Goal: Navigation & Orientation: Find specific page/section

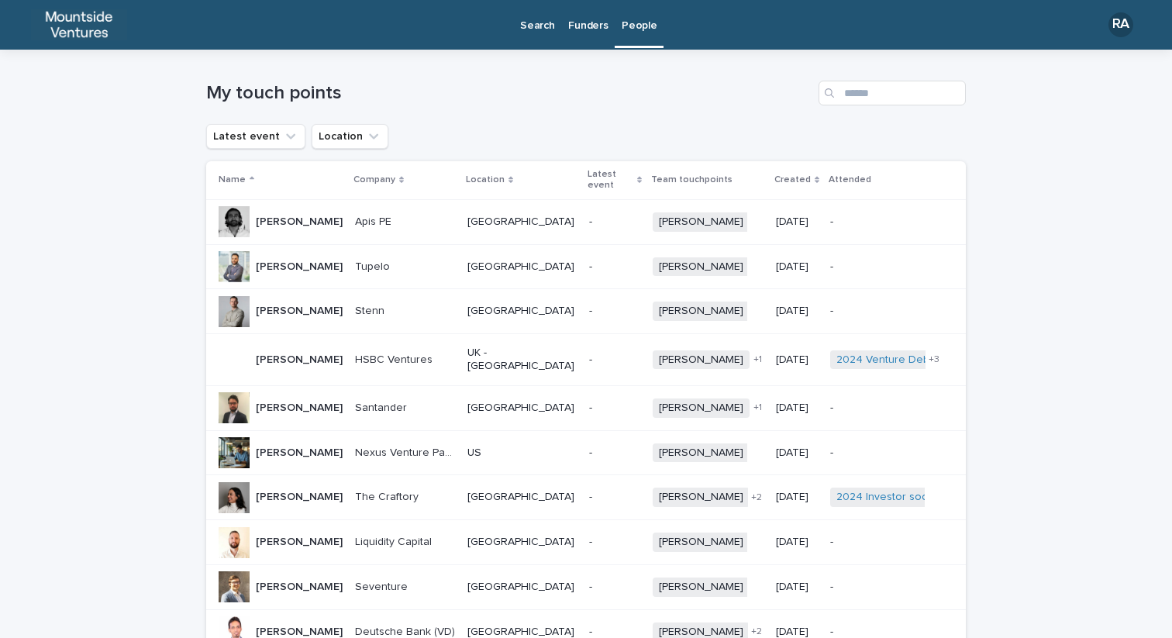
click at [589, 30] on p "Funders" at bounding box center [588, 16] width 40 height 33
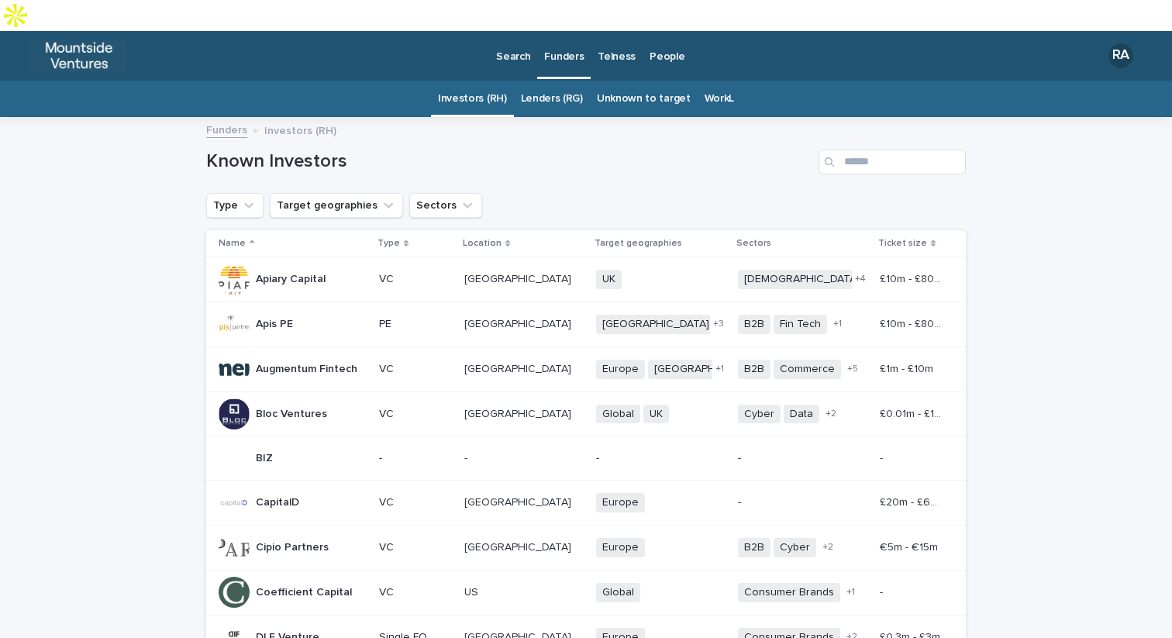
click at [631, 31] on div "Telness" at bounding box center [617, 47] width 52 height 33
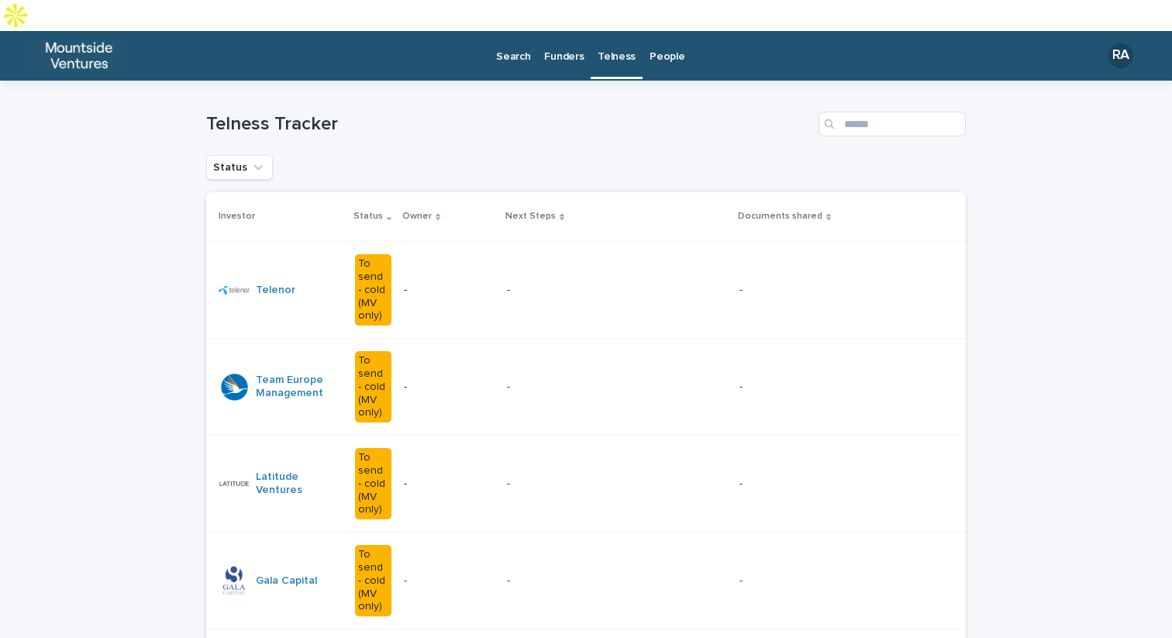
click at [571, 31] on p "Funders" at bounding box center [564, 47] width 40 height 33
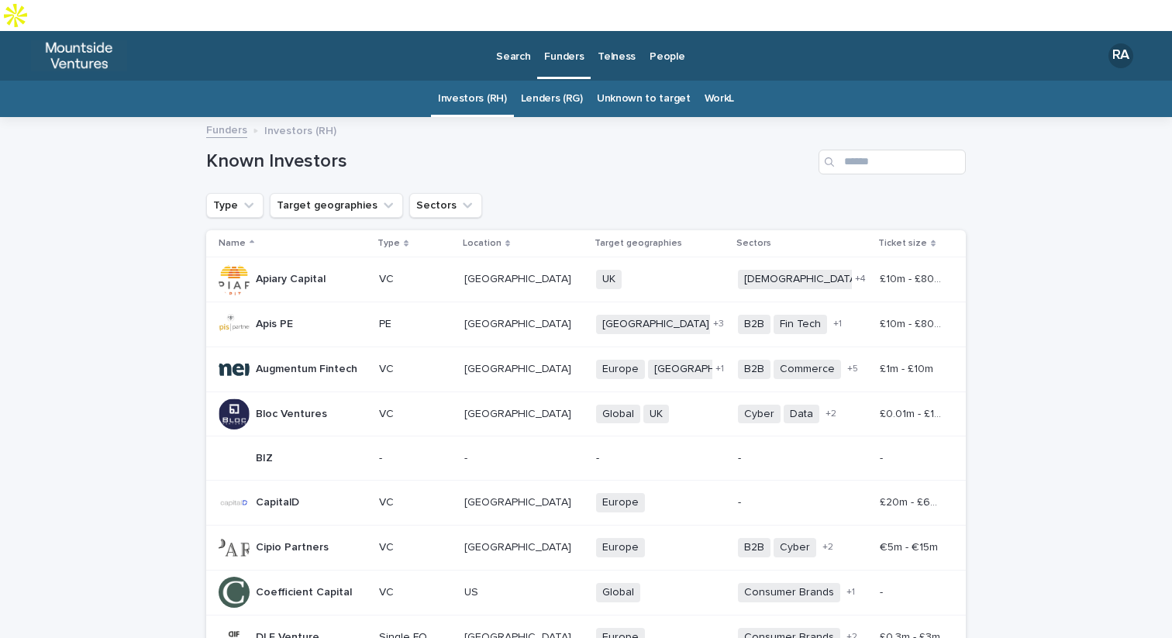
click at [624, 31] on p "Telness" at bounding box center [617, 47] width 38 height 33
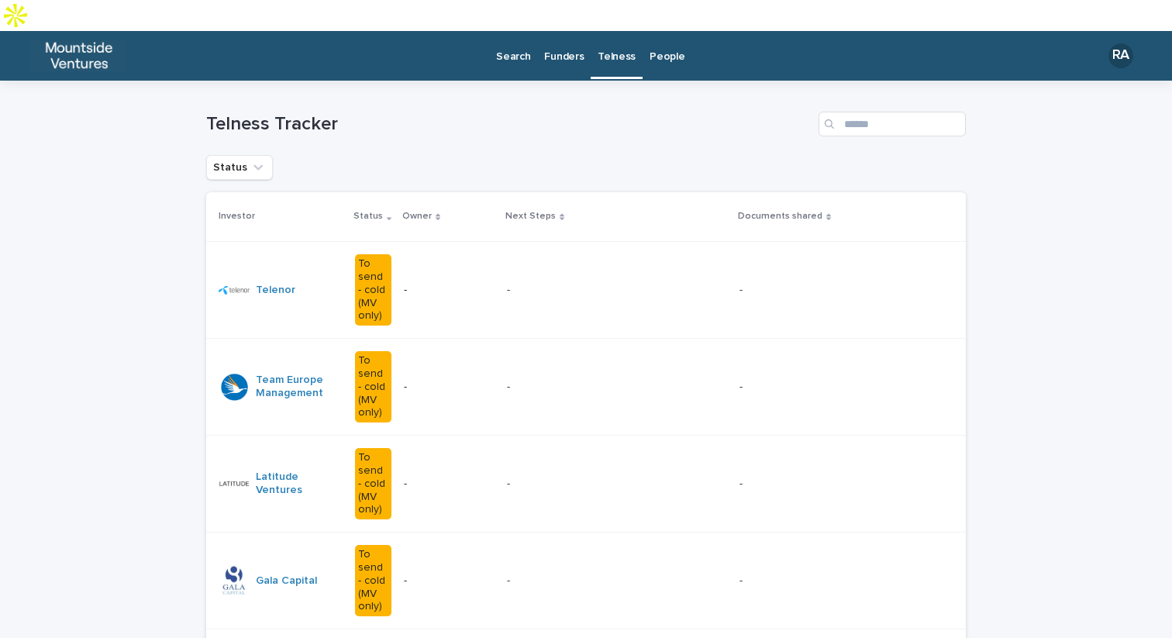
click at [518, 31] on p "Search" at bounding box center [513, 47] width 34 height 33
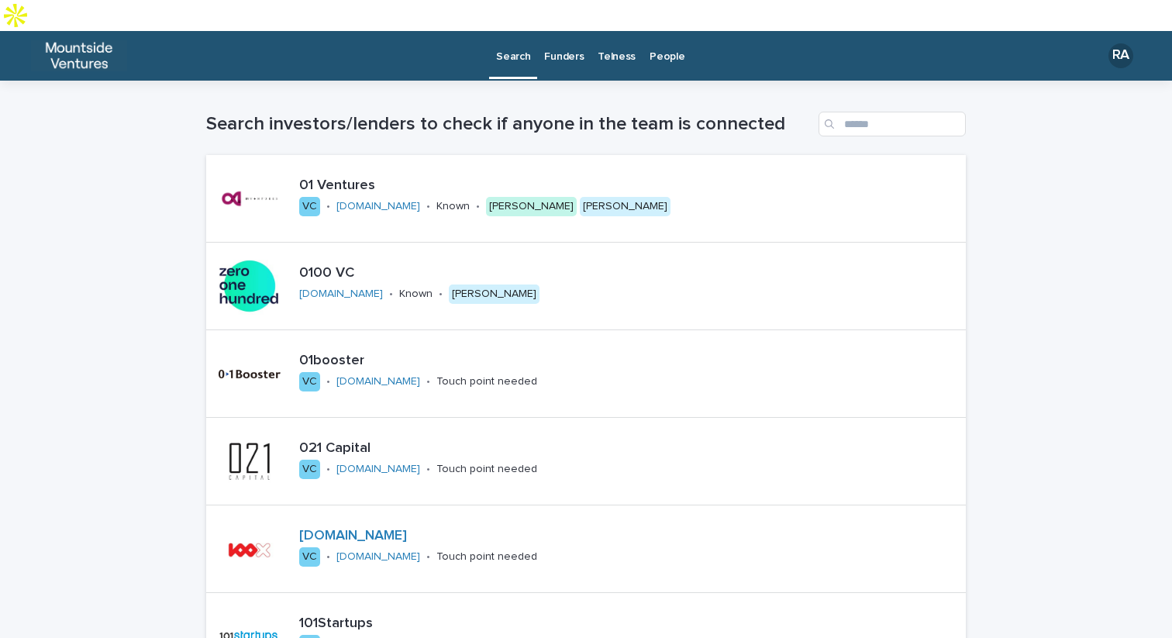
click at [571, 35] on link "Funders" at bounding box center [563, 55] width 53 height 48
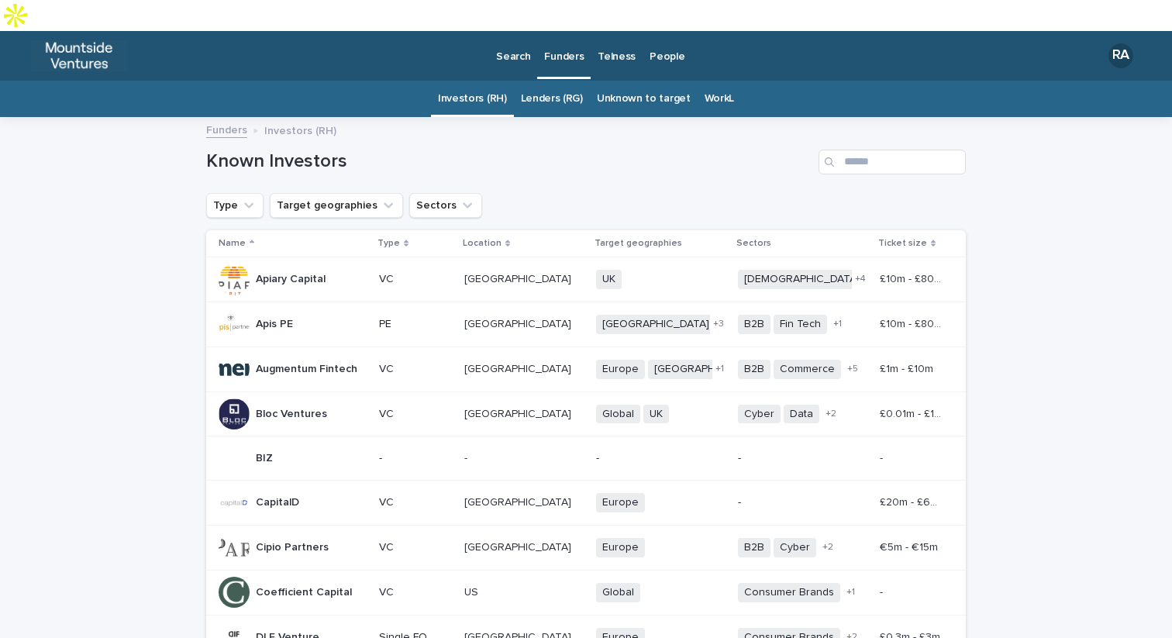
click at [722, 81] on link "WorkL" at bounding box center [719, 99] width 29 height 36
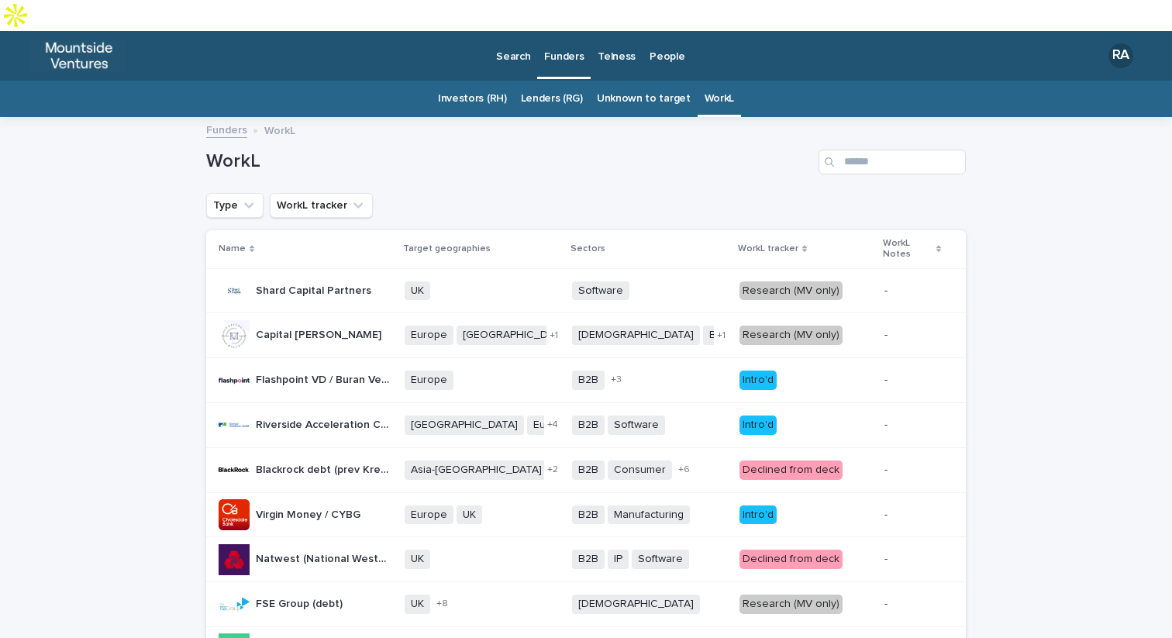
click at [626, 81] on link "Unknown to target" at bounding box center [644, 99] width 94 height 36
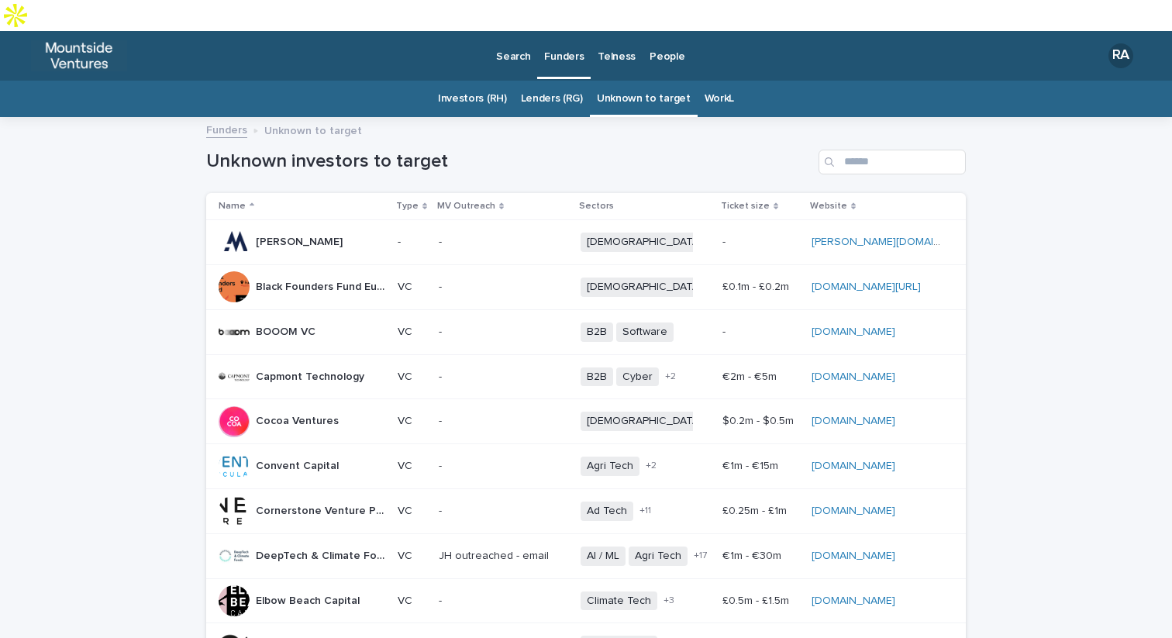
click at [607, 31] on p "Telness" at bounding box center [617, 47] width 38 height 33
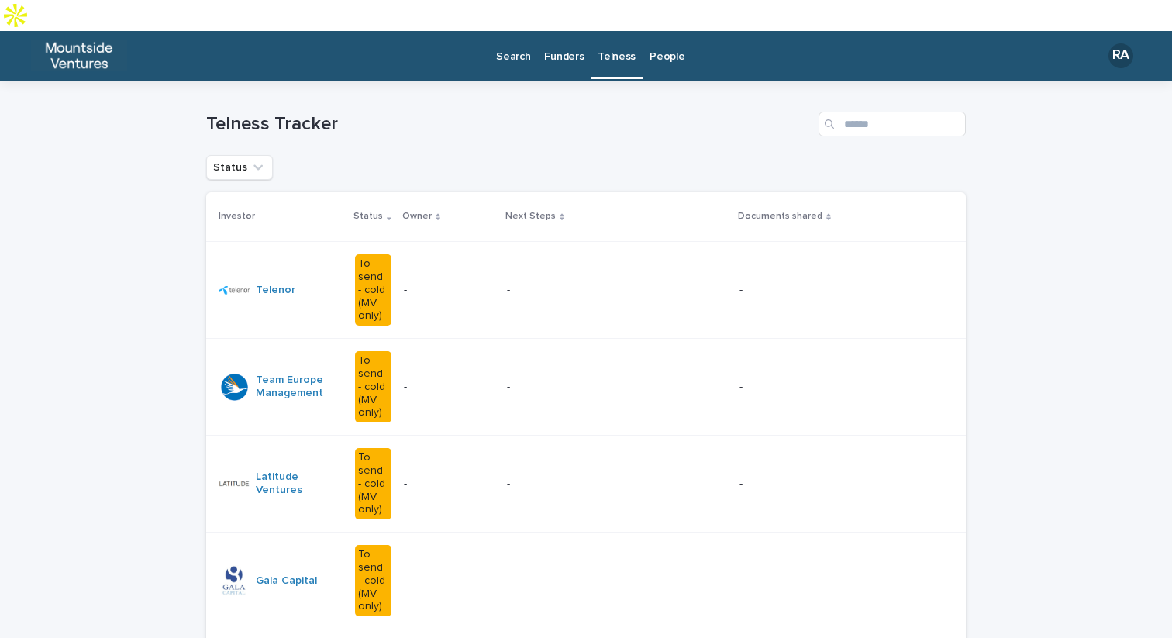
click at [650, 31] on p "People" at bounding box center [667, 47] width 35 height 33
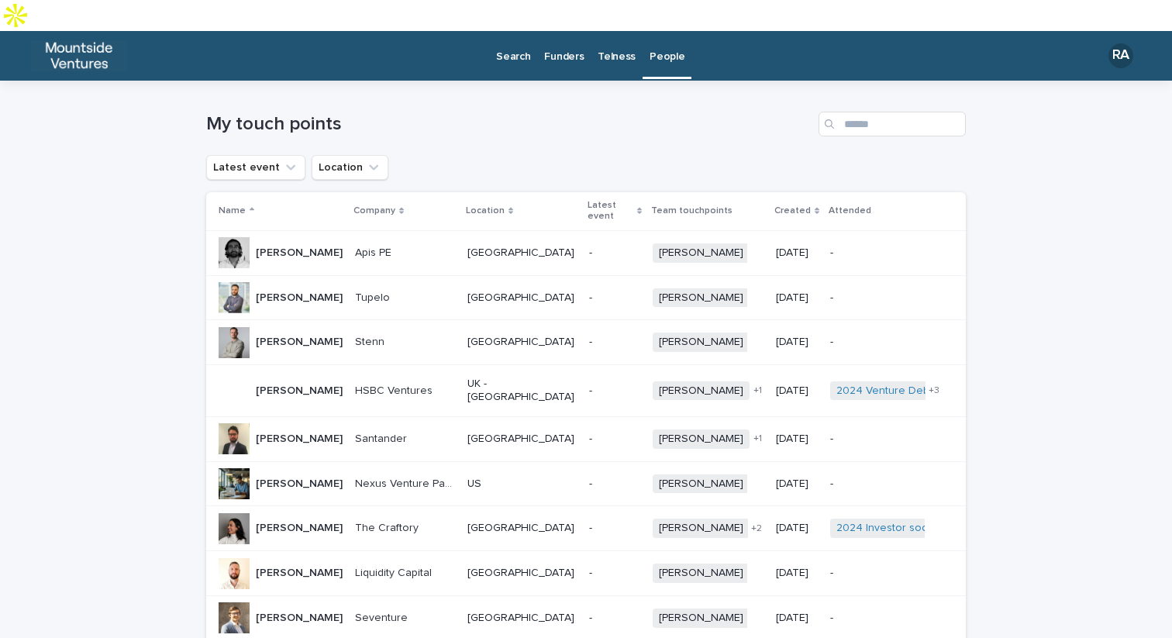
click at [614, 31] on p "Telness" at bounding box center [617, 47] width 38 height 33
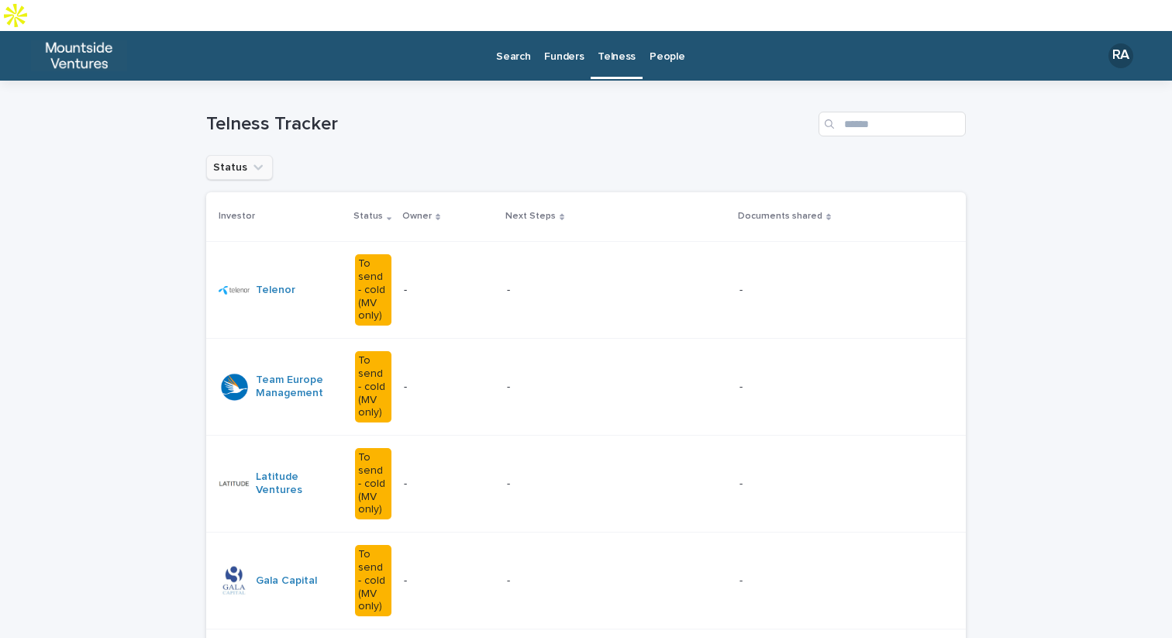
click at [260, 160] on icon "Status" at bounding box center [258, 168] width 16 height 16
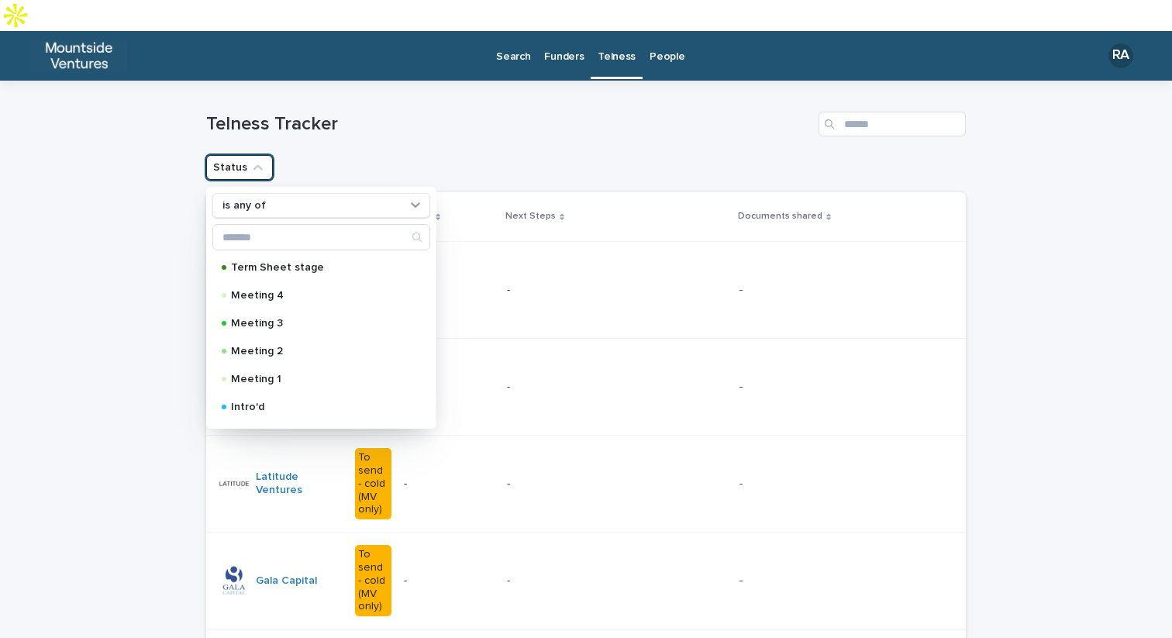
click at [365, 113] on h1 "Telness Tracker" at bounding box center [509, 124] width 606 height 22
